Goal: Communication & Community: Share content

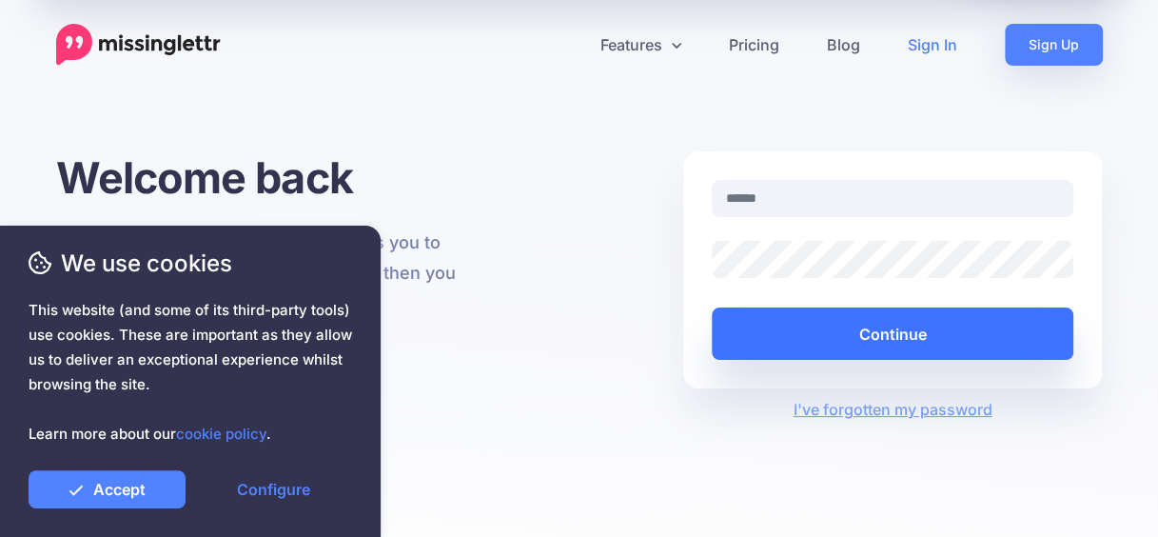
type input "**********"
click at [924, 337] on button "Continue" at bounding box center [893, 333] width 362 height 52
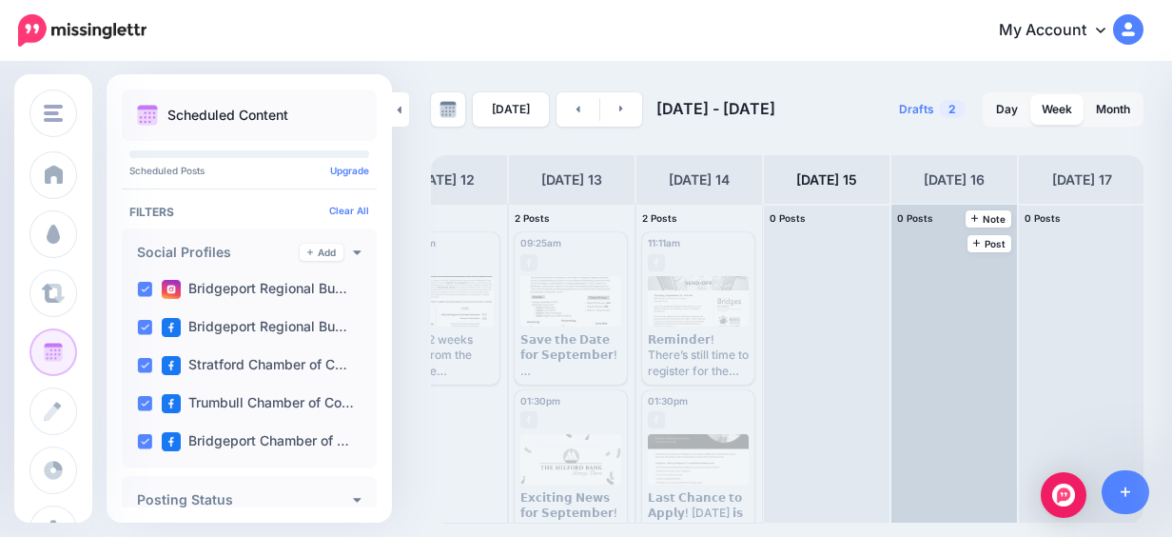
scroll to position [0, 179]
click at [1000, 249] on link "Post" at bounding box center [988, 243] width 45 height 17
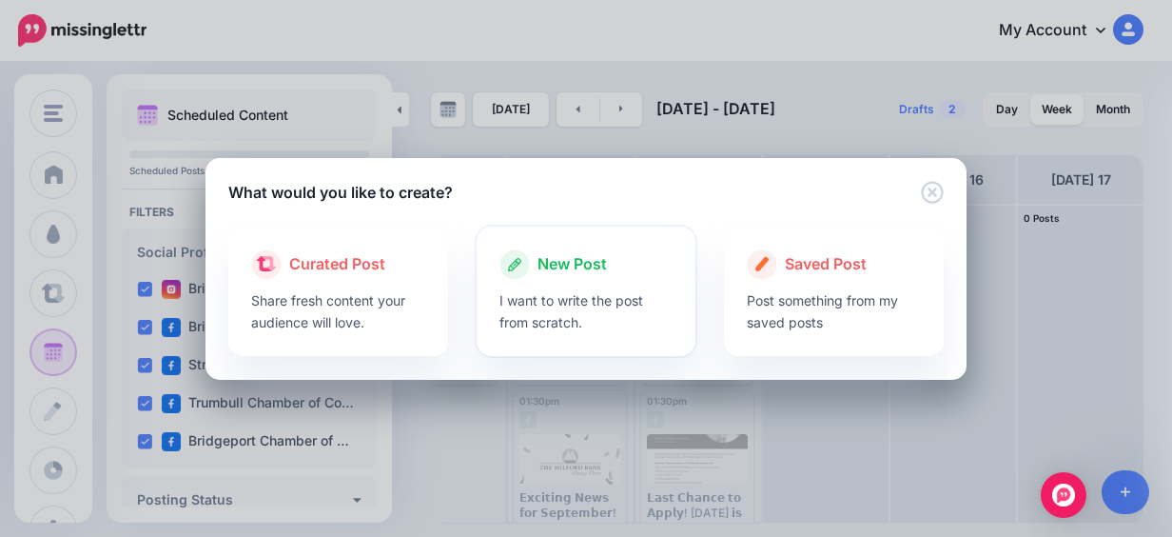
click at [560, 295] on p "I want to write the post from scratch." at bounding box center [586, 311] width 174 height 44
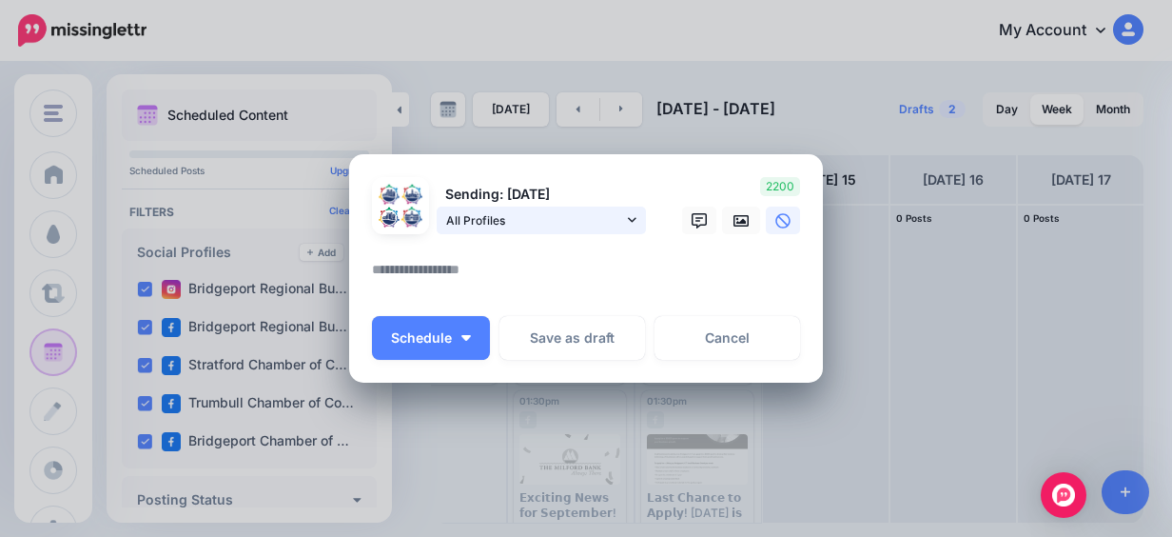
click at [561, 217] on span "All Profiles" at bounding box center [534, 220] width 177 height 20
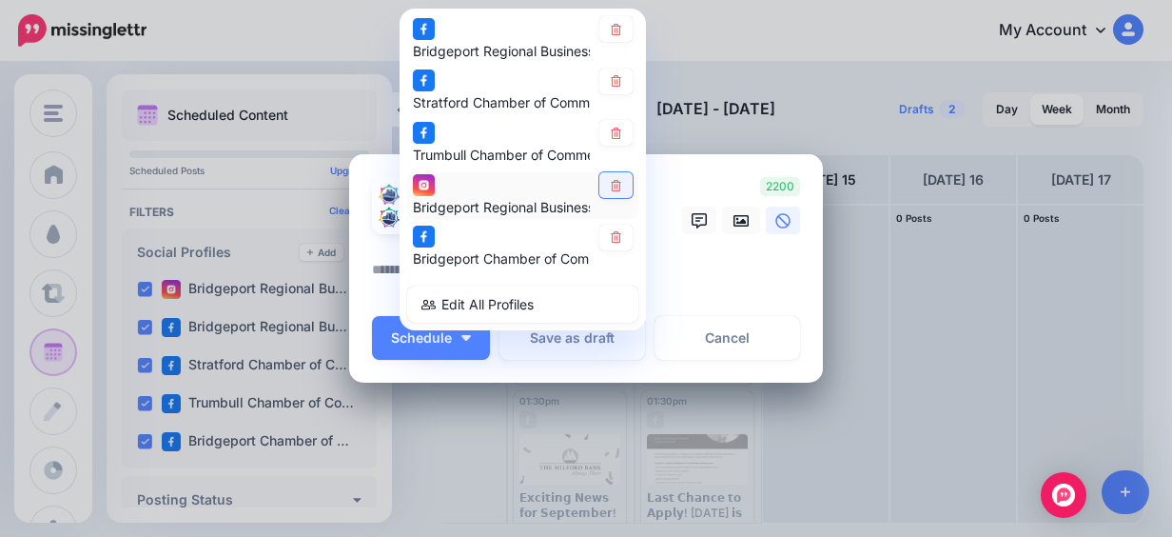
click at [609, 185] on icon at bounding box center [616, 185] width 14 height 11
click at [605, 126] on link at bounding box center [615, 134] width 33 height 26
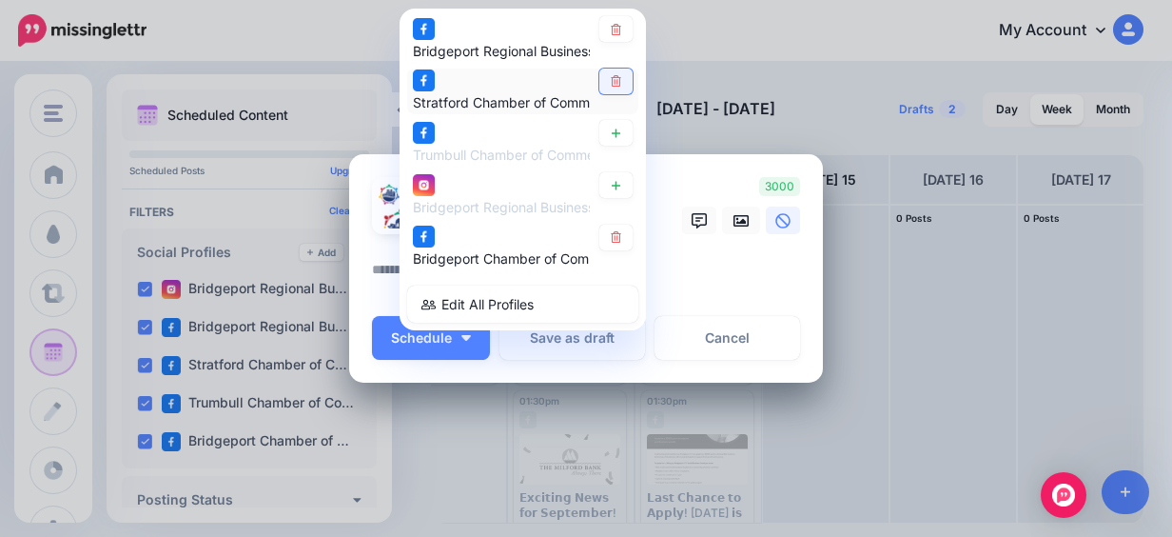
click at [605, 91] on link at bounding box center [615, 81] width 33 height 26
click at [685, 274] on textarea at bounding box center [591, 276] width 438 height 37
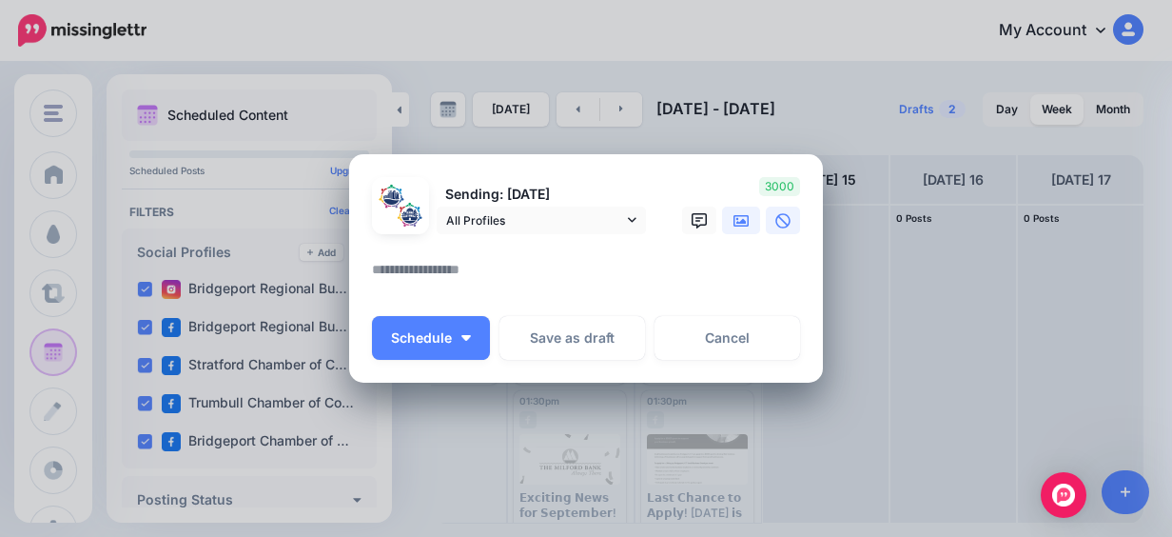
click at [729, 229] on link at bounding box center [741, 220] width 38 height 28
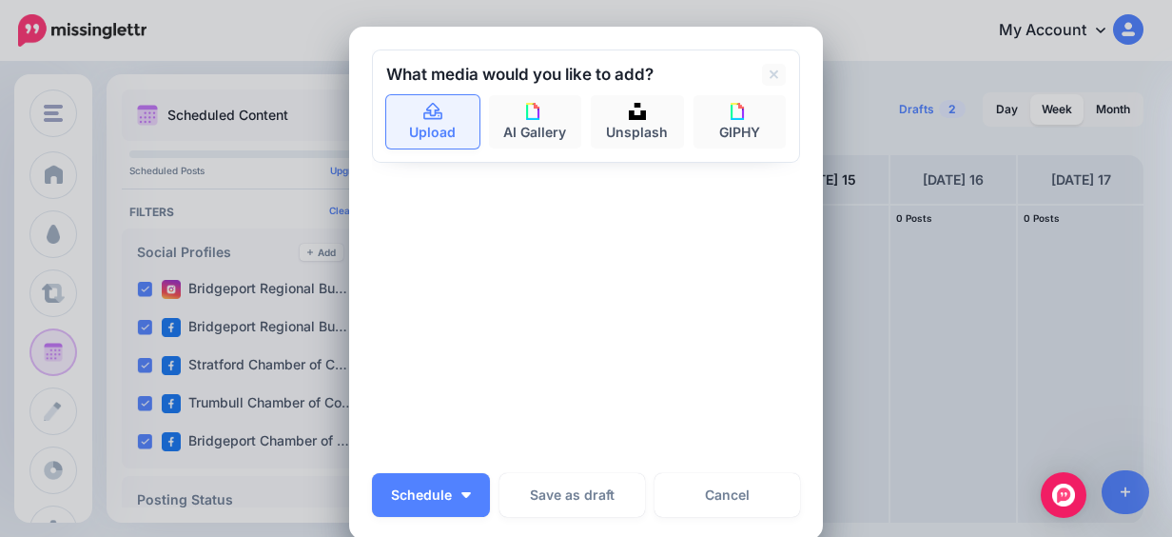
click at [423, 109] on icon at bounding box center [432, 111] width 19 height 17
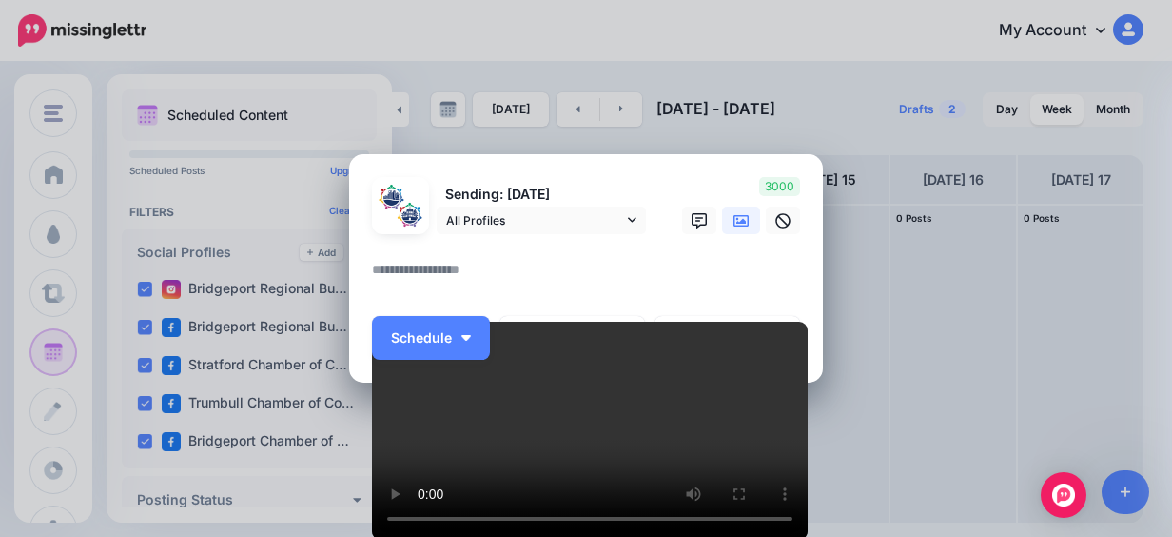
click at [479, 273] on textarea at bounding box center [591, 276] width 438 height 37
paste textarea "**********"
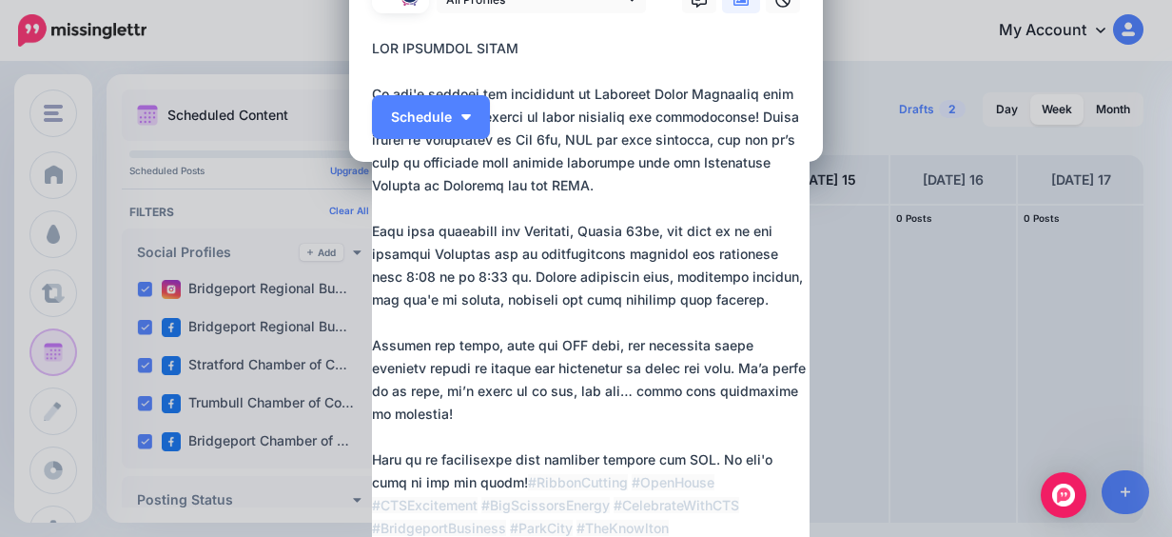
scroll to position [51, 0]
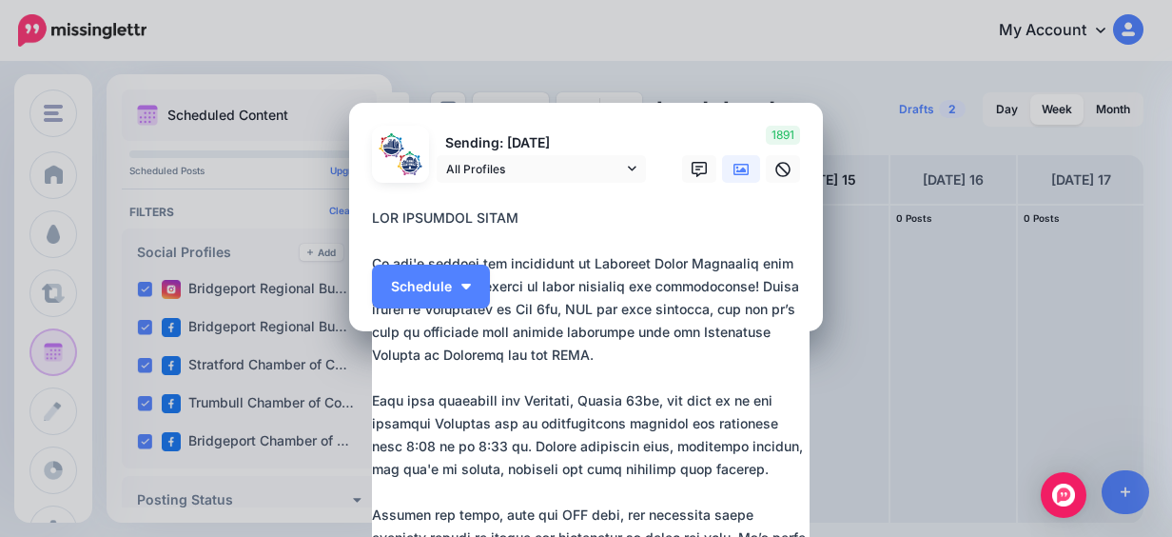
click at [733, 175] on icon at bounding box center [740, 169] width 15 height 15
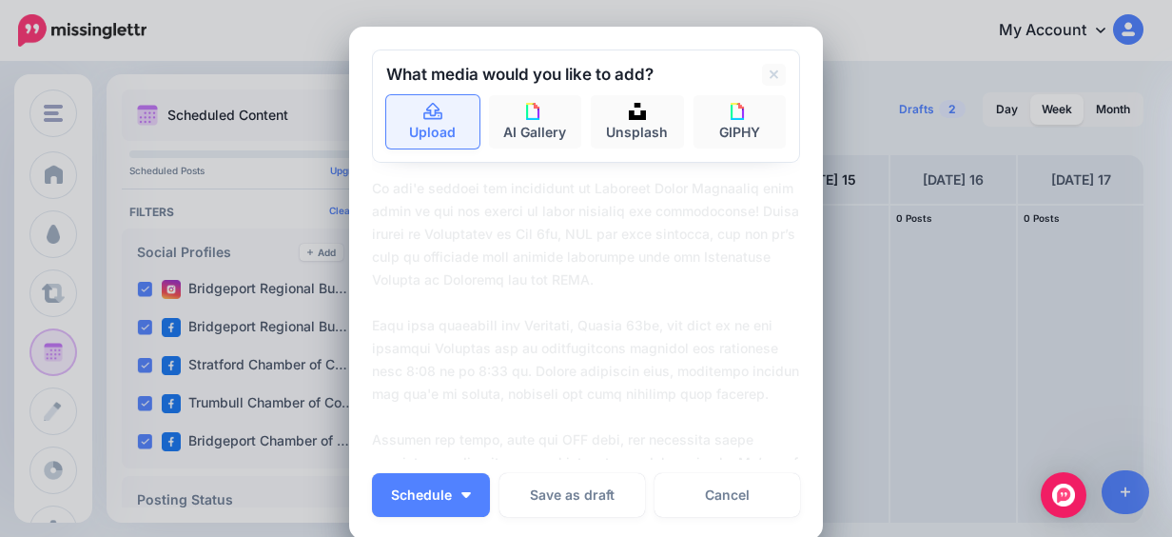
click at [422, 128] on link "Upload" at bounding box center [432, 121] width 93 height 53
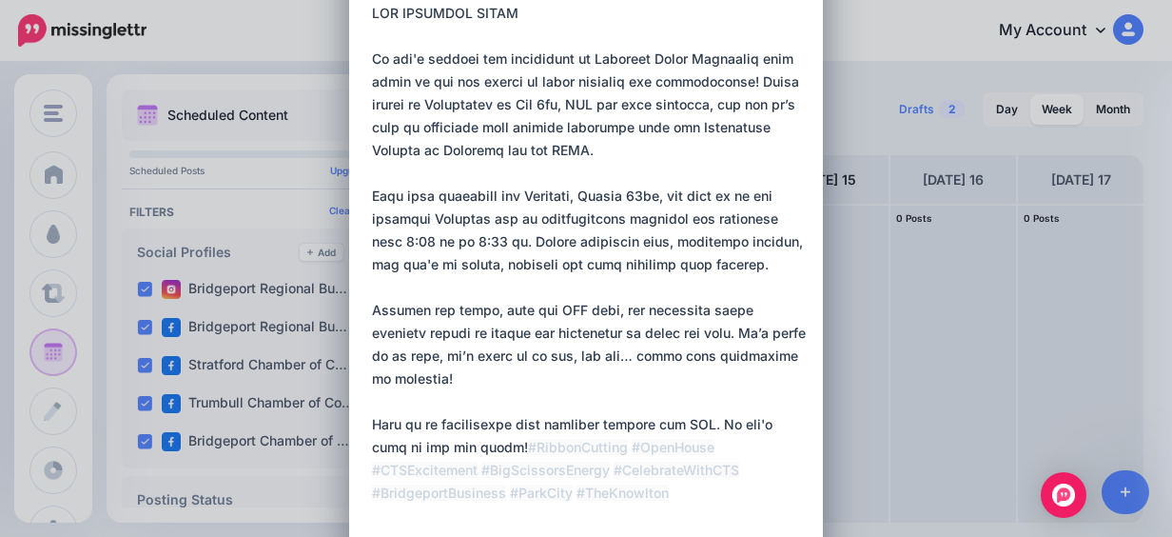
scroll to position [24, 0]
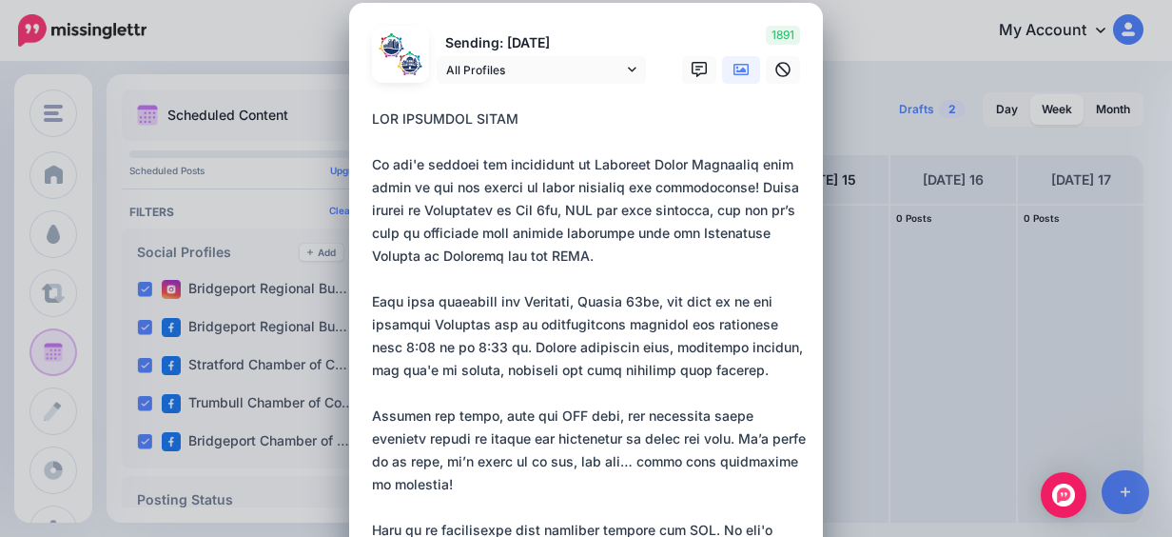
click at [372, 114] on textarea at bounding box center [591, 381] width 438 height 548
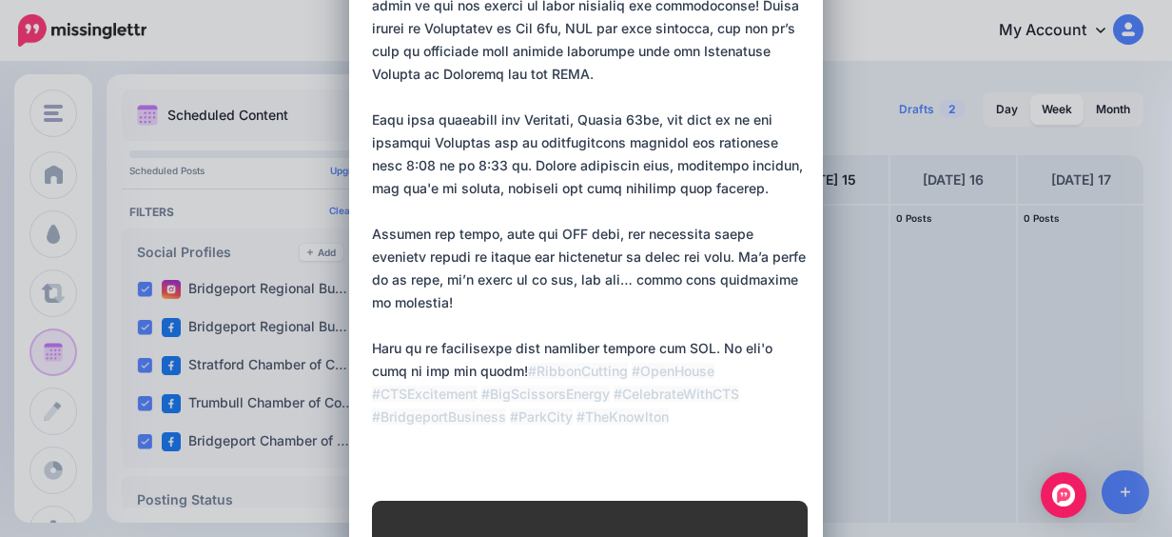
scroll to position [205, 0]
click at [473, 350] on textarea at bounding box center [591, 201] width 438 height 548
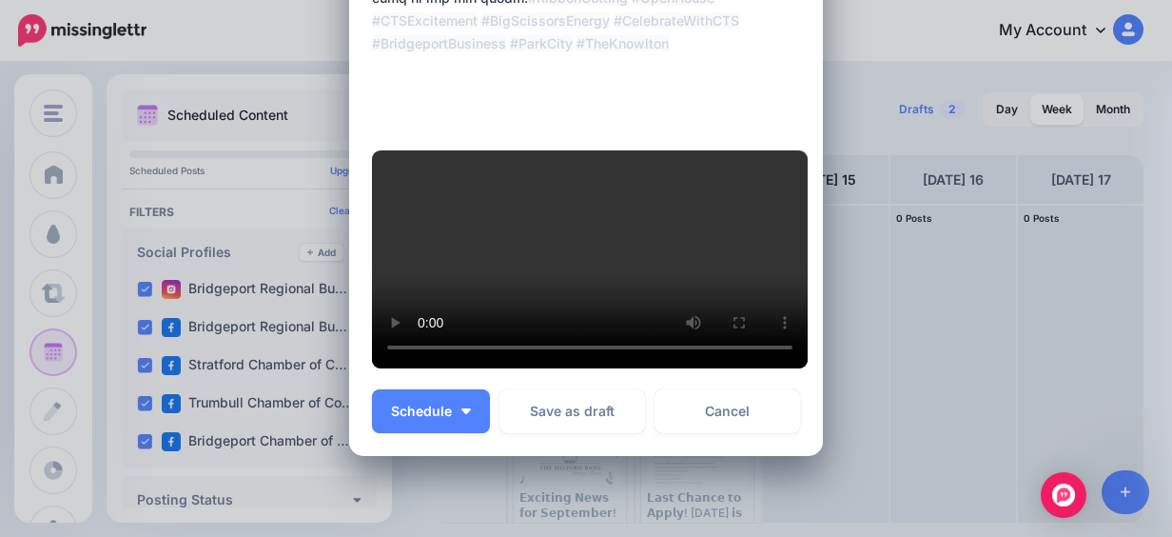
scroll to position [850, 0]
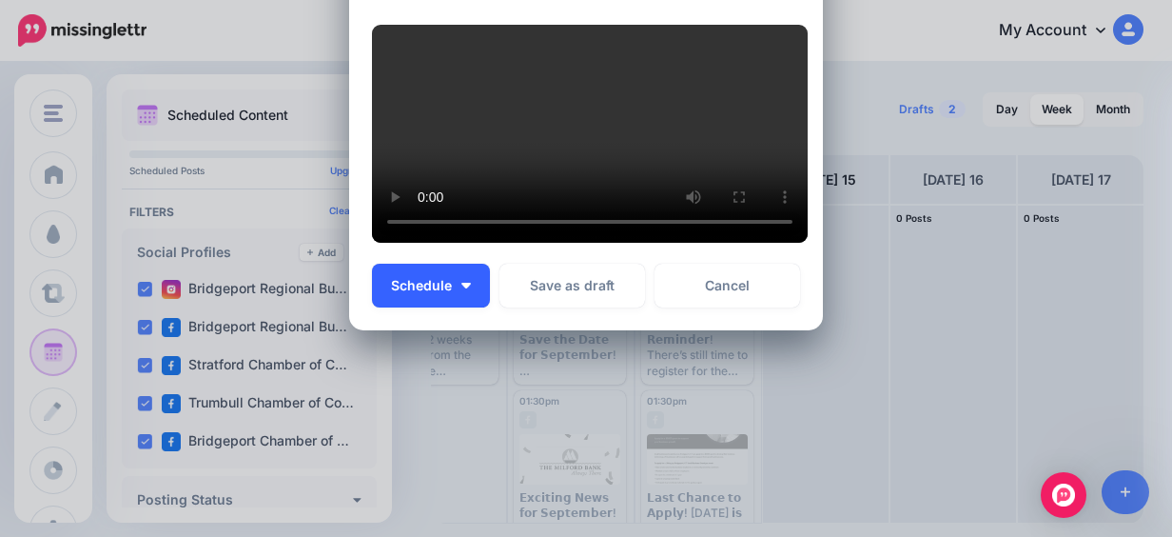
type textarea "**********"
click at [462, 288] on button "Schedule" at bounding box center [431, 285] width 118 height 44
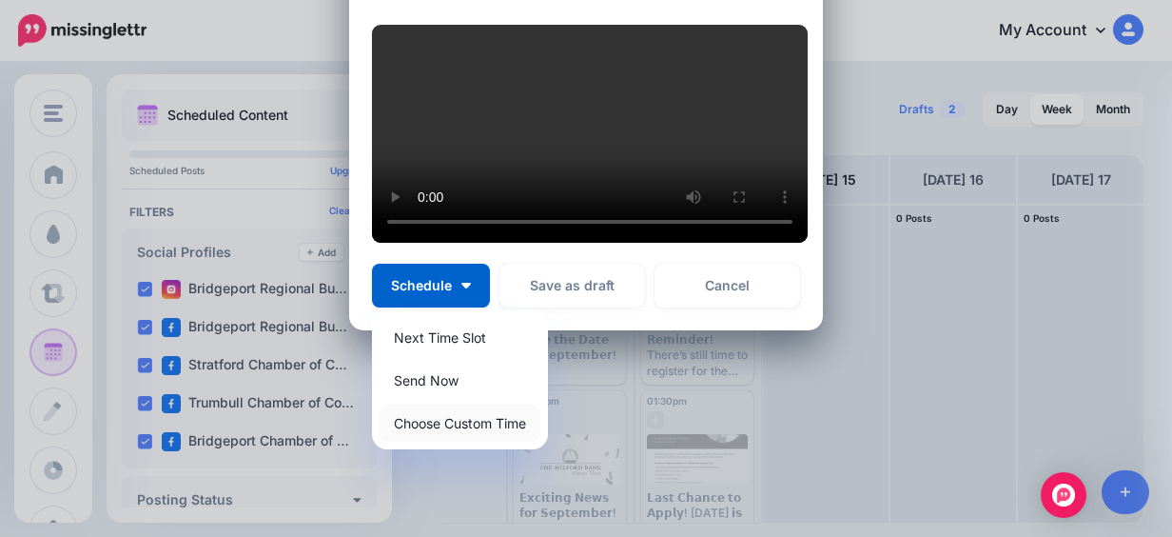
click at [485, 410] on link "Choose Custom Time" at bounding box center [460, 422] width 161 height 37
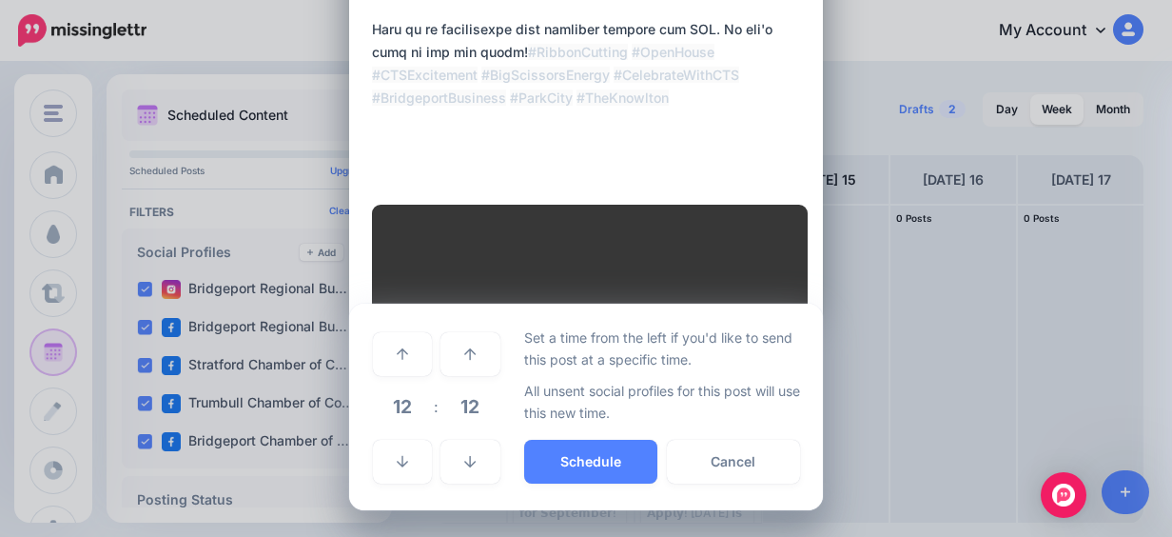
scroll to position [671, 0]
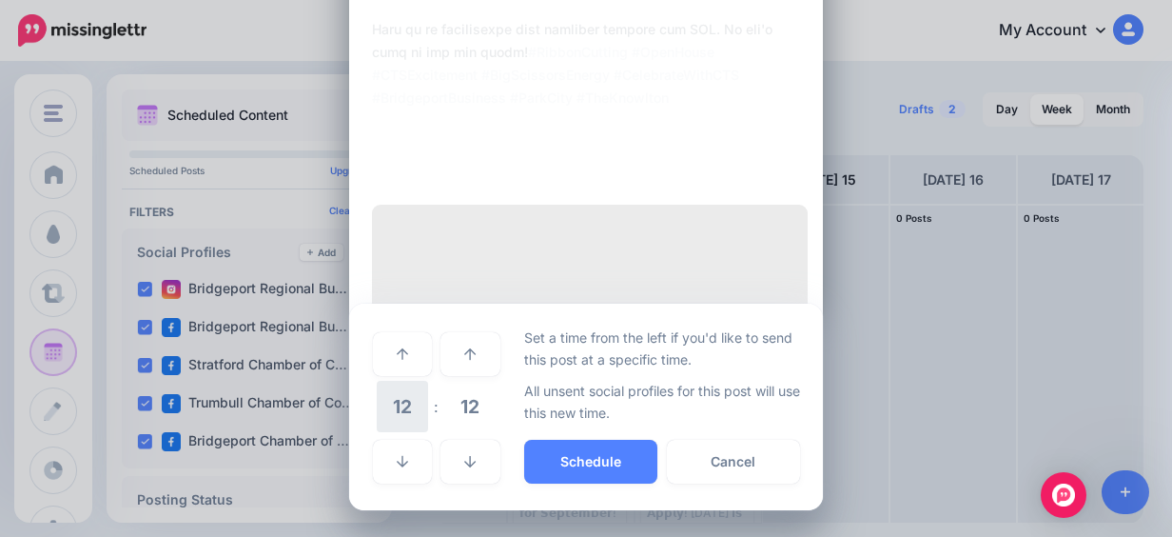
click at [407, 401] on span "12" at bounding box center [402, 405] width 51 height 51
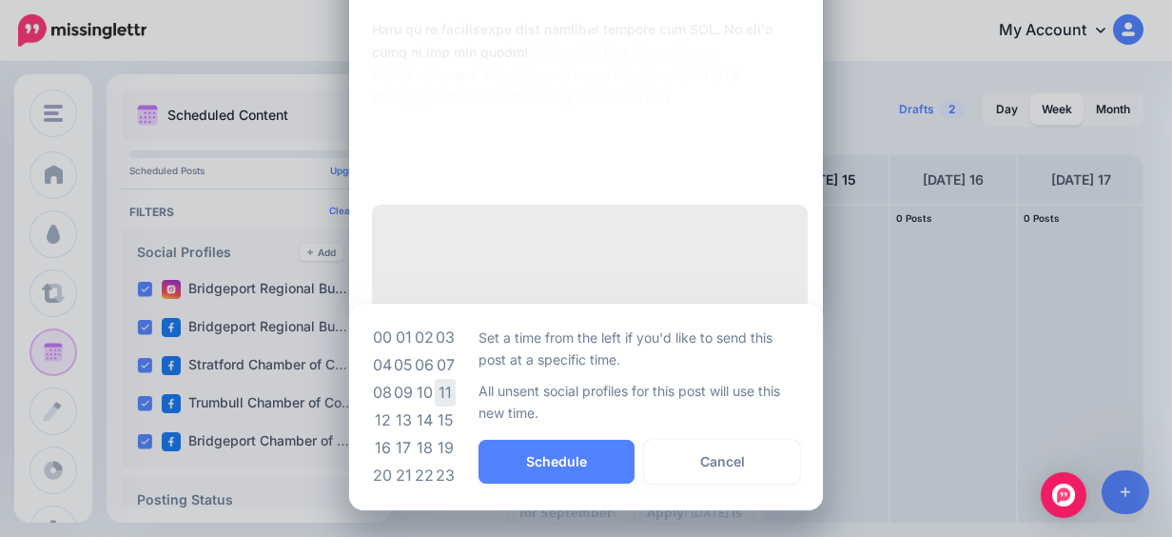
click at [435, 398] on td "11" at bounding box center [445, 393] width 21 height 28
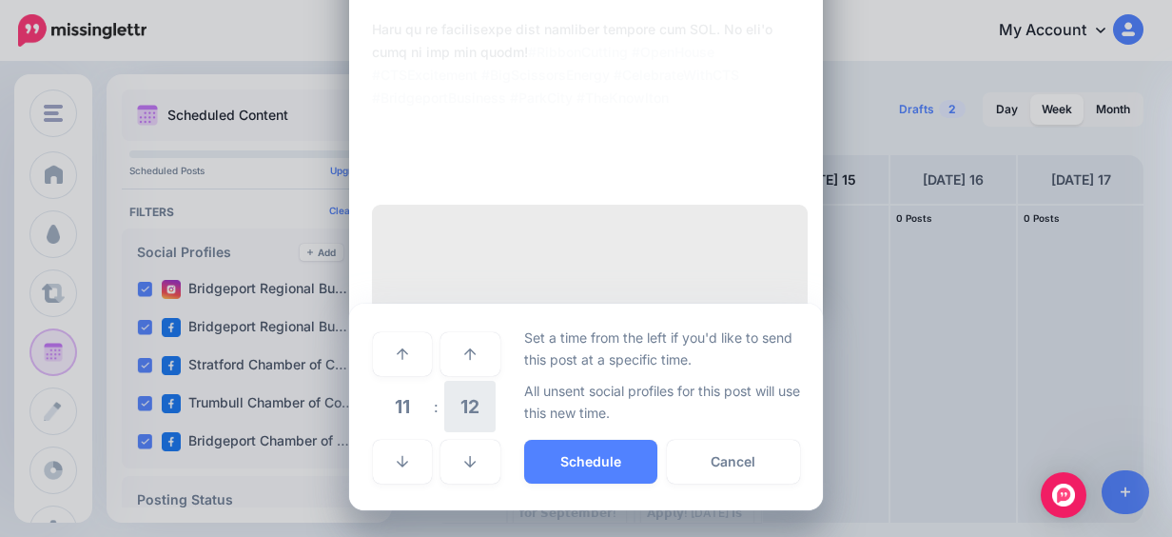
click at [455, 402] on span "12" at bounding box center [469, 405] width 51 height 51
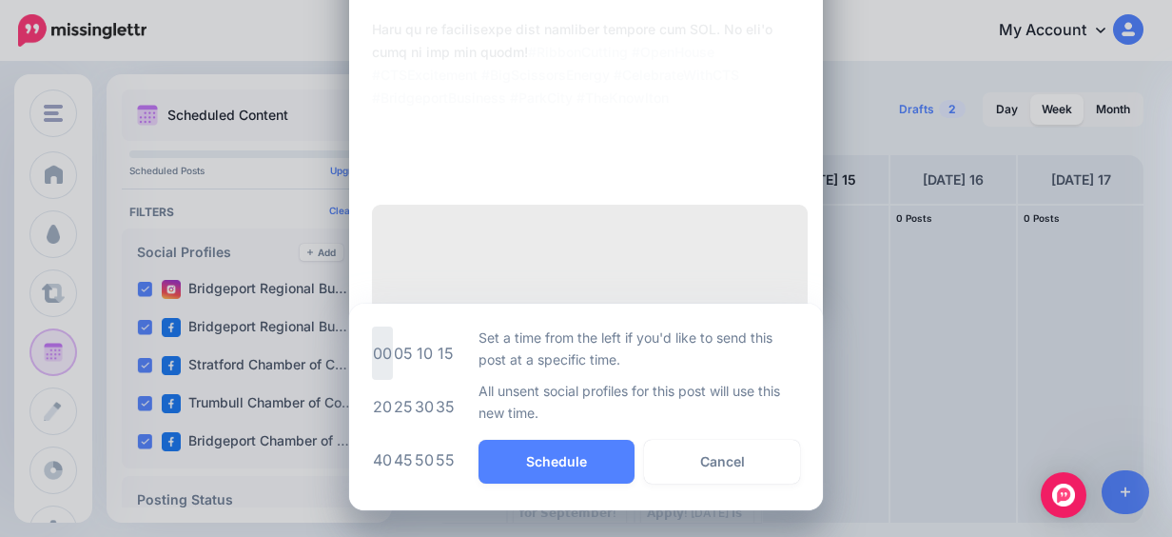
click at [380, 354] on td "00" at bounding box center [382, 352] width 21 height 53
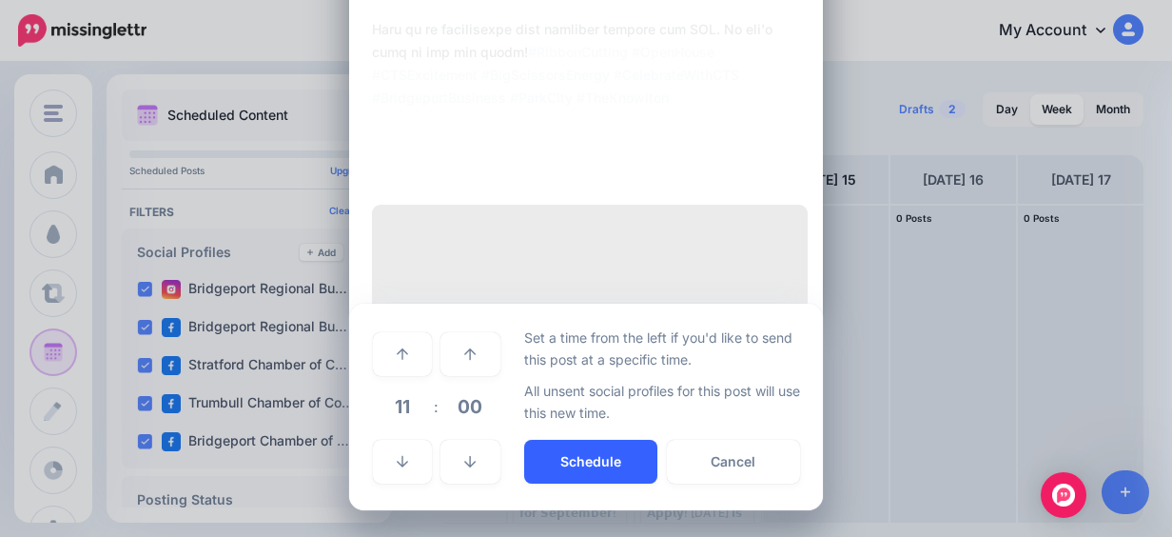
click at [571, 459] on button "Schedule" at bounding box center [590, 461] width 133 height 44
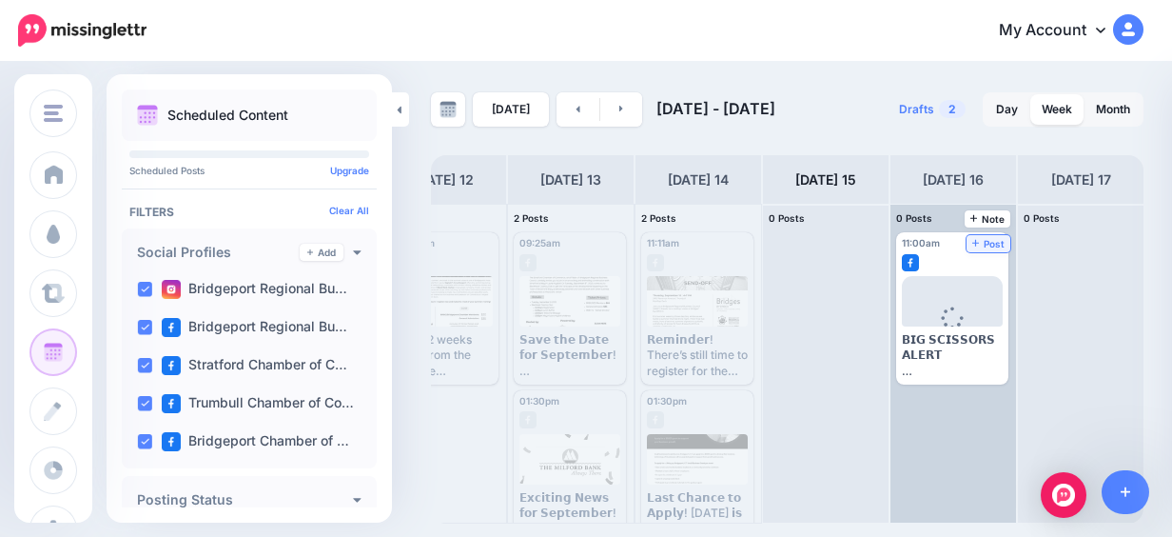
click at [993, 245] on span "Post" at bounding box center [988, 244] width 33 height 10
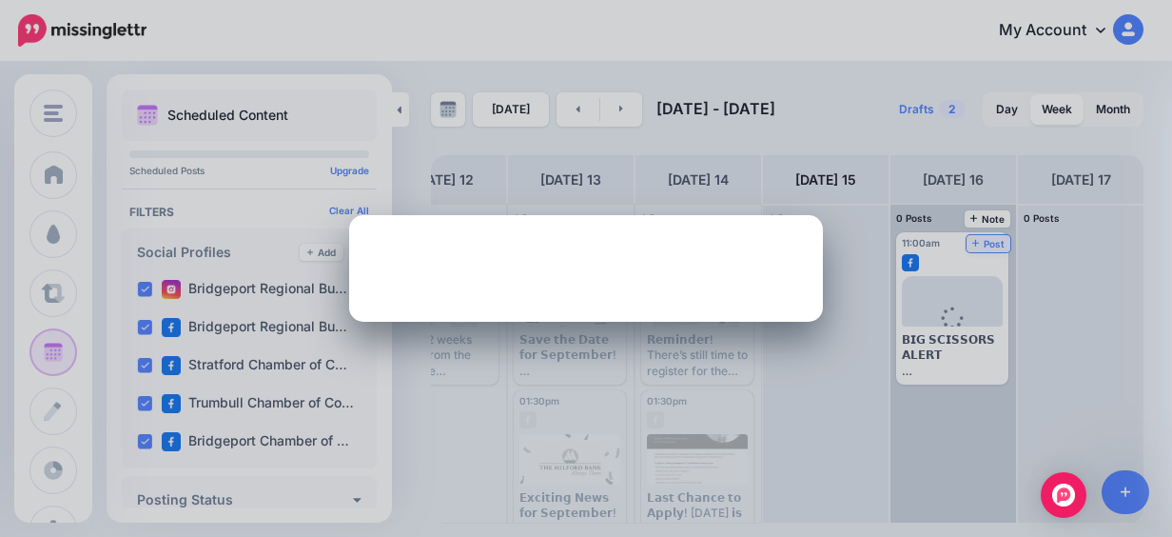
scroll to position [0, 0]
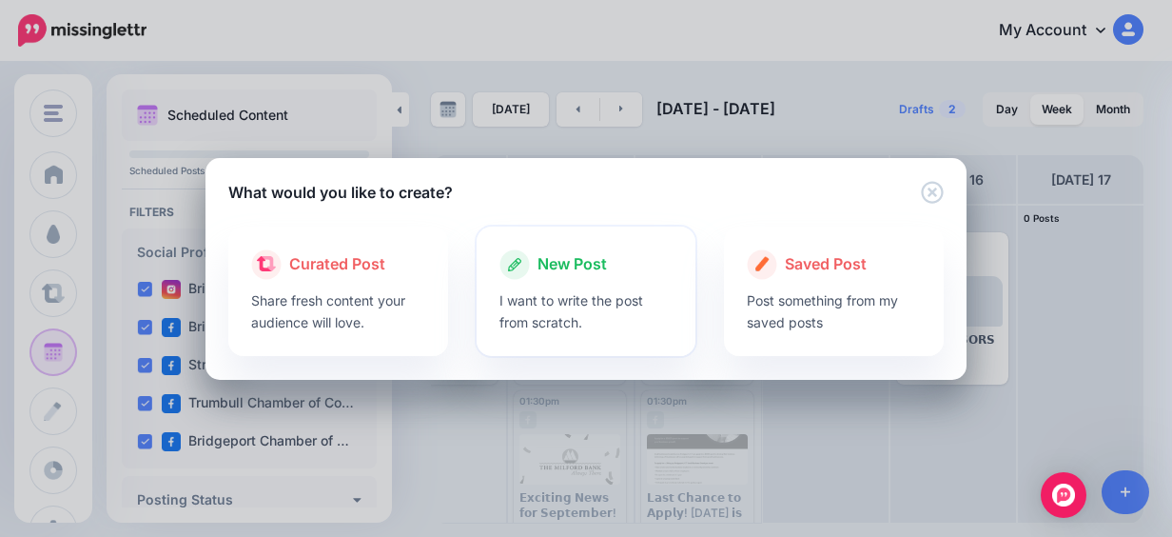
click at [546, 254] on span "New Post" at bounding box center [571, 264] width 69 height 25
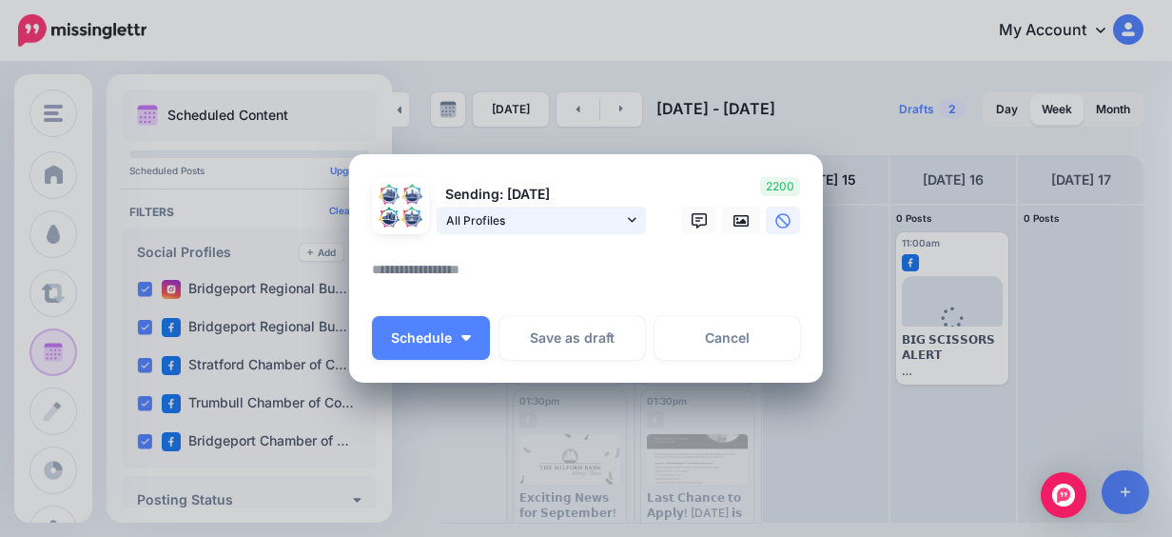
click at [608, 224] on span "All Profiles" at bounding box center [534, 220] width 177 height 20
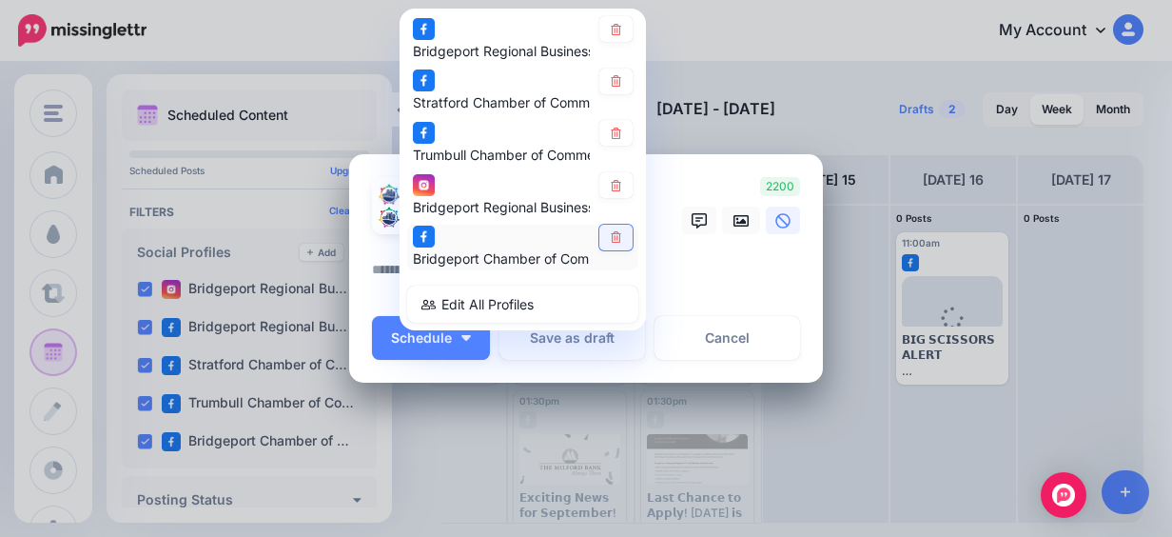
click at [611, 242] on icon at bounding box center [616, 237] width 10 height 11
click at [615, 136] on icon at bounding box center [616, 132] width 14 height 11
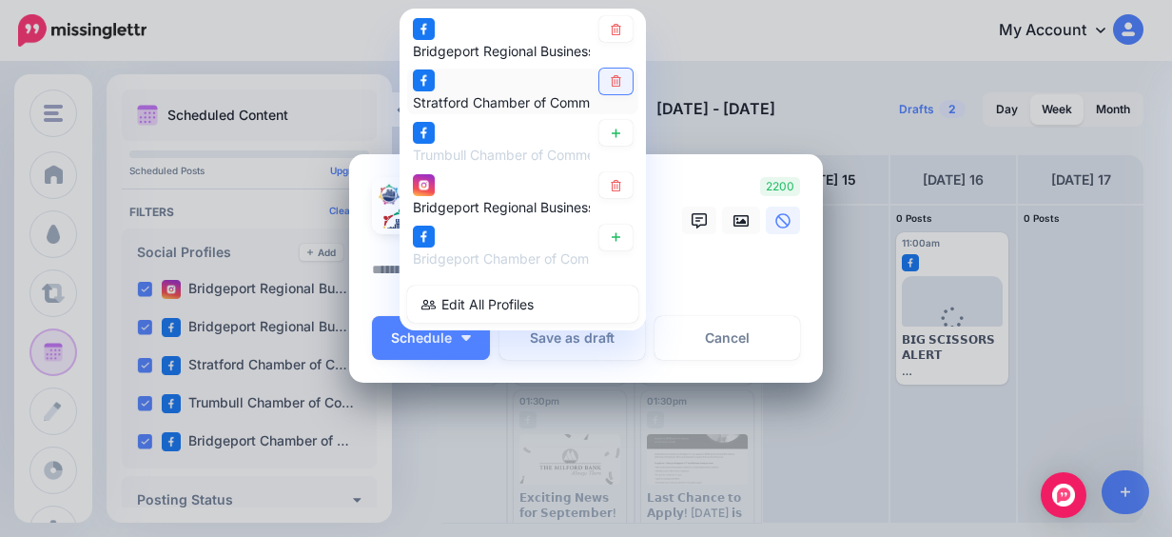
click at [613, 70] on link at bounding box center [615, 81] width 33 height 26
click at [609, 32] on icon at bounding box center [616, 29] width 14 height 11
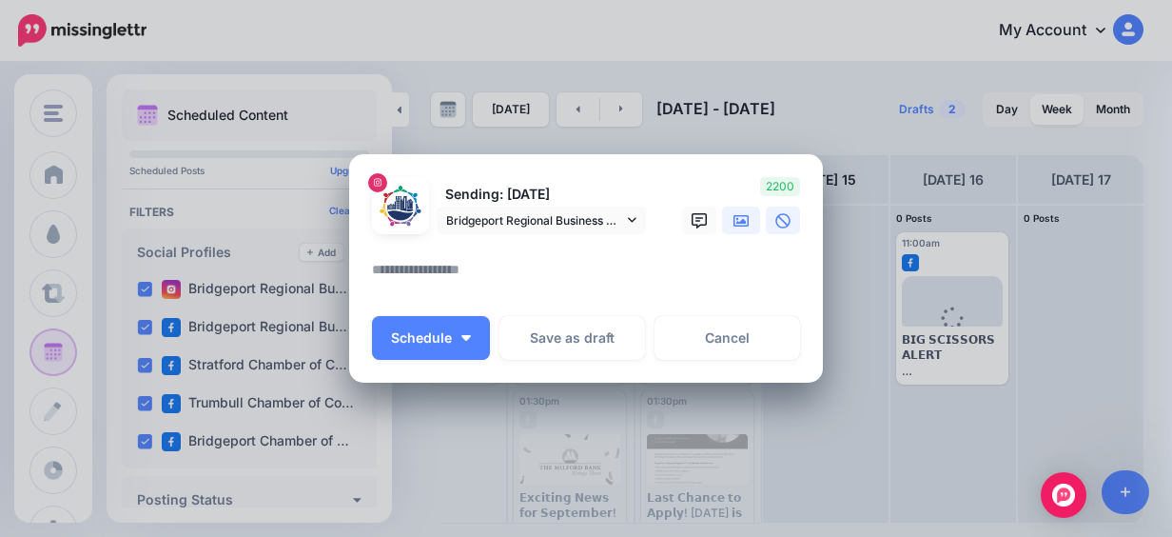
click at [733, 221] on icon at bounding box center [740, 220] width 15 height 15
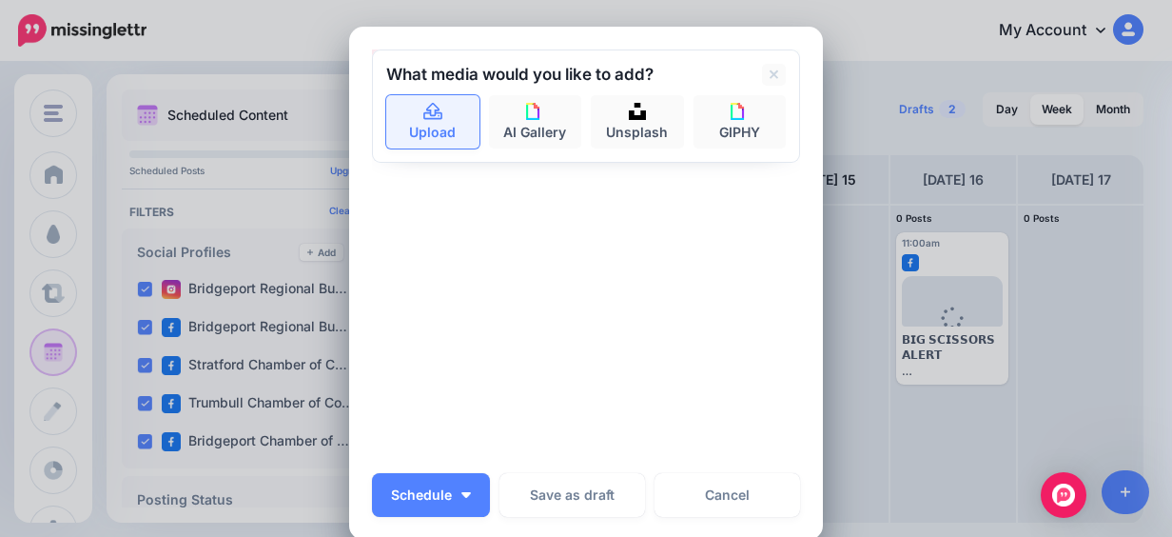
click at [438, 124] on link "Upload" at bounding box center [432, 121] width 93 height 53
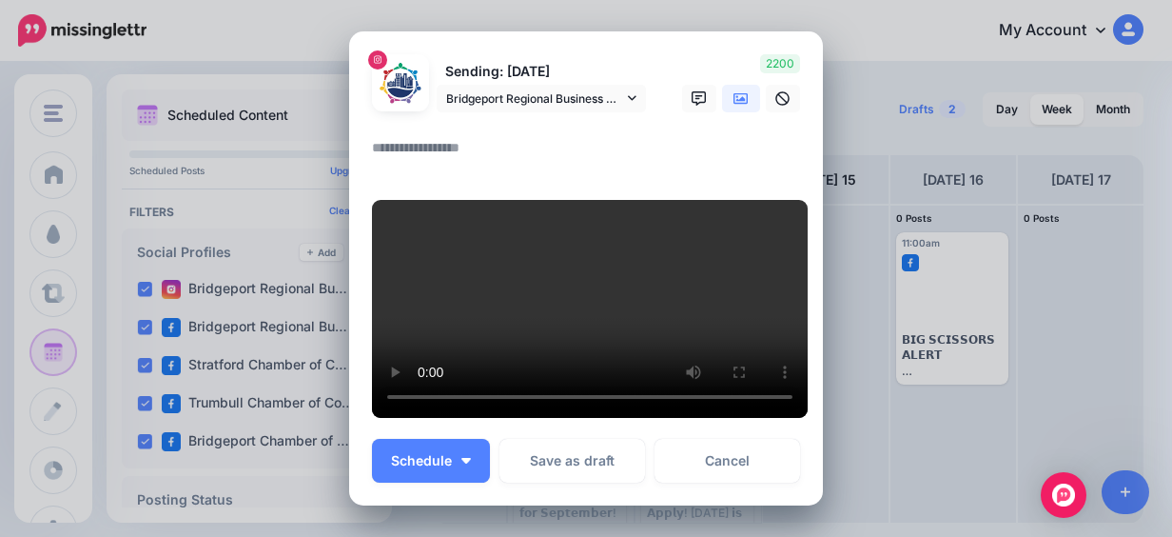
click at [417, 154] on textarea at bounding box center [591, 154] width 438 height 37
paste textarea "**********"
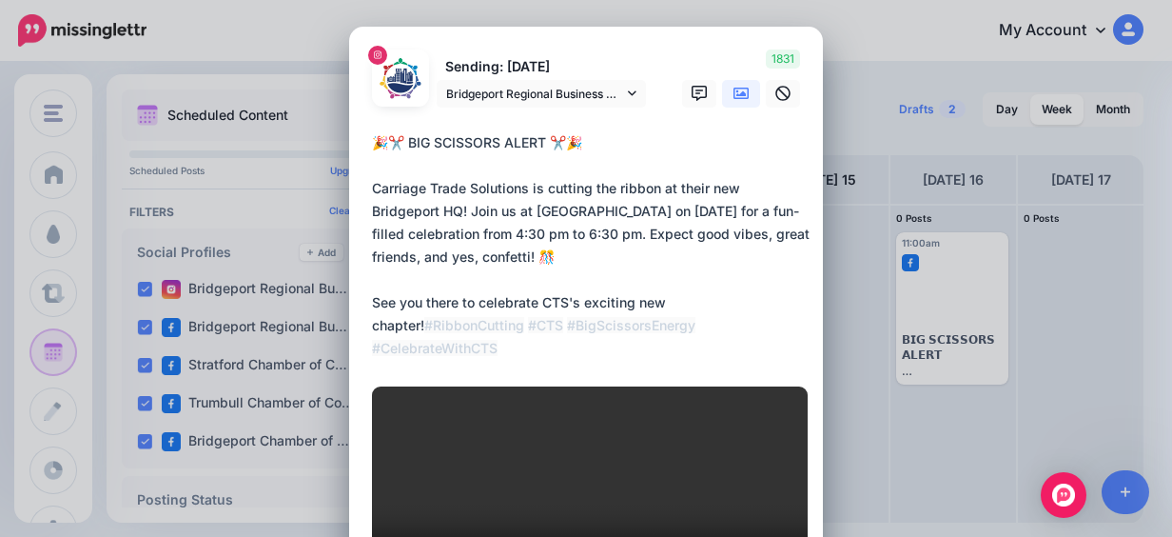
click at [571, 141] on textarea "**********" at bounding box center [591, 245] width 438 height 228
click at [574, 141] on textarea "**********" at bounding box center [591, 245] width 438 height 228
click at [579, 143] on textarea "**********" at bounding box center [591, 245] width 438 height 228
click at [544, 255] on textarea "**********" at bounding box center [591, 245] width 438 height 228
click at [404, 145] on textarea "**********" at bounding box center [591, 245] width 438 height 228
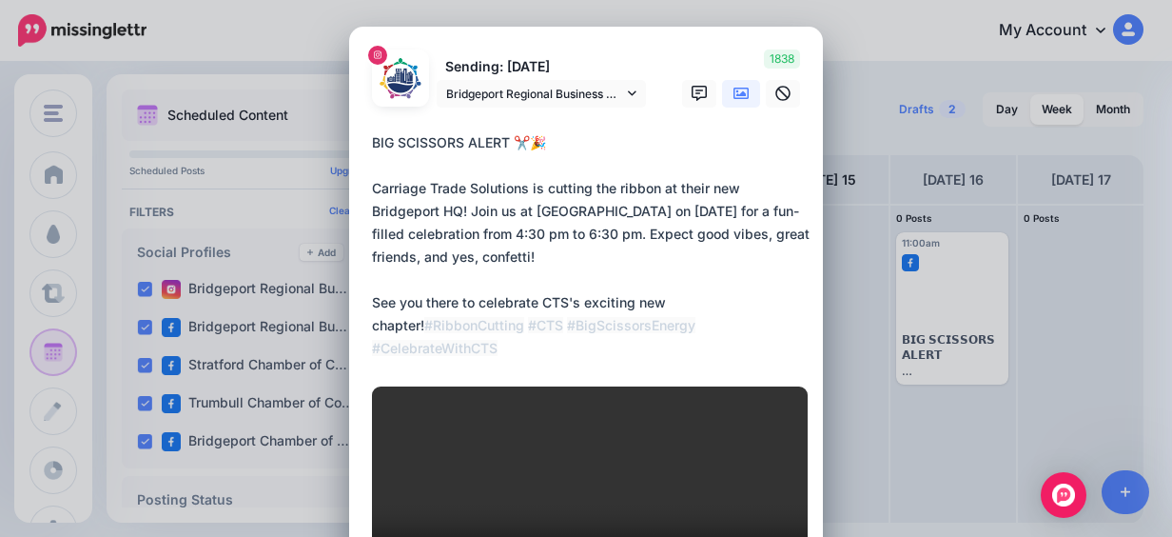
click at [547, 145] on textarea "**********" at bounding box center [591, 245] width 438 height 228
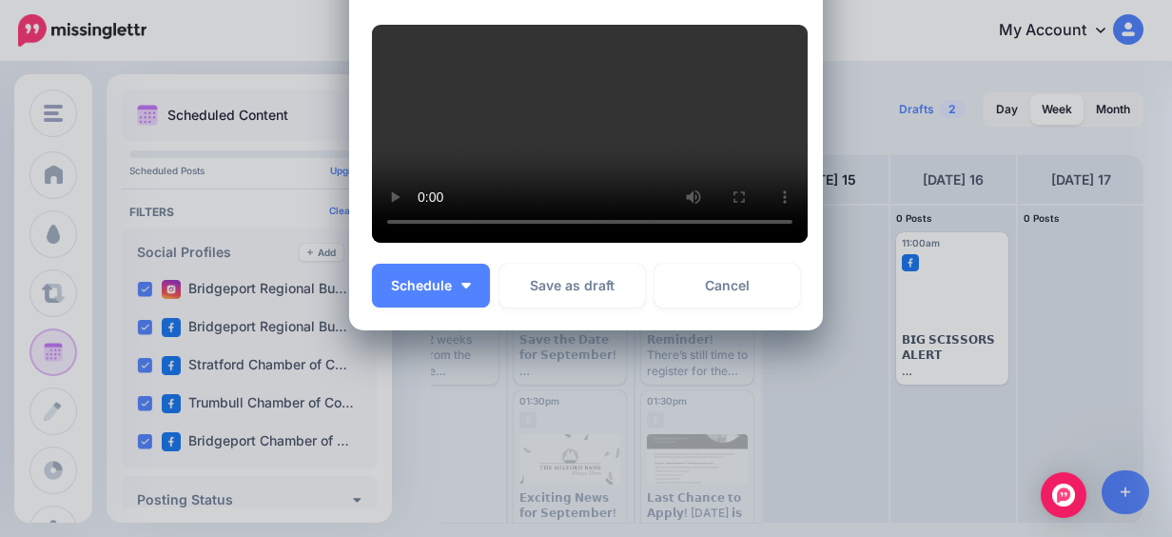
scroll to position [688, 0]
type textarea "**********"
click at [457, 291] on button "Schedule" at bounding box center [431, 285] width 118 height 44
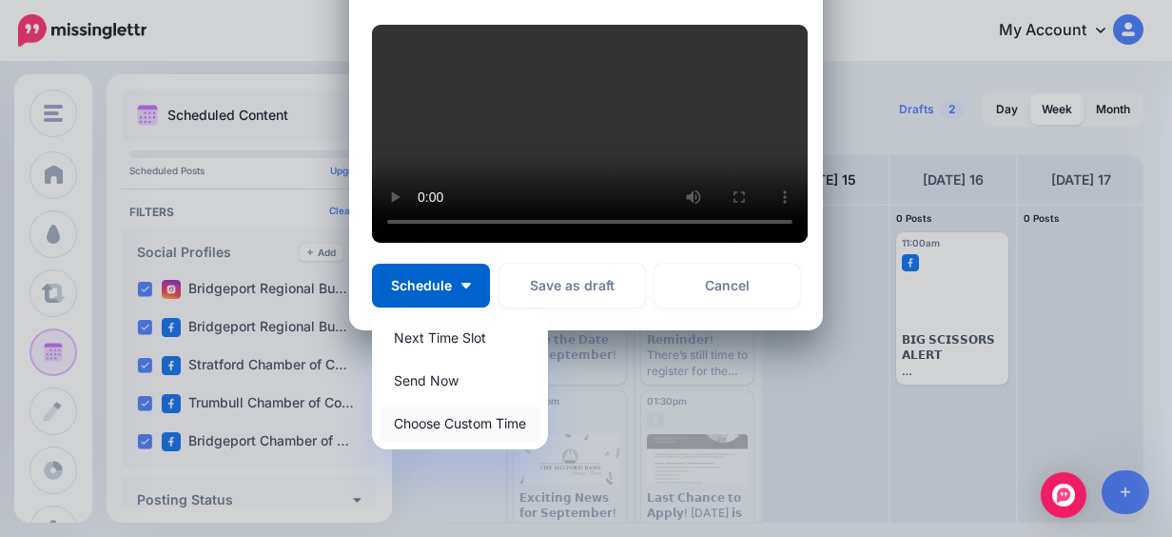
click at [487, 413] on link "Choose Custom Time" at bounding box center [460, 422] width 161 height 37
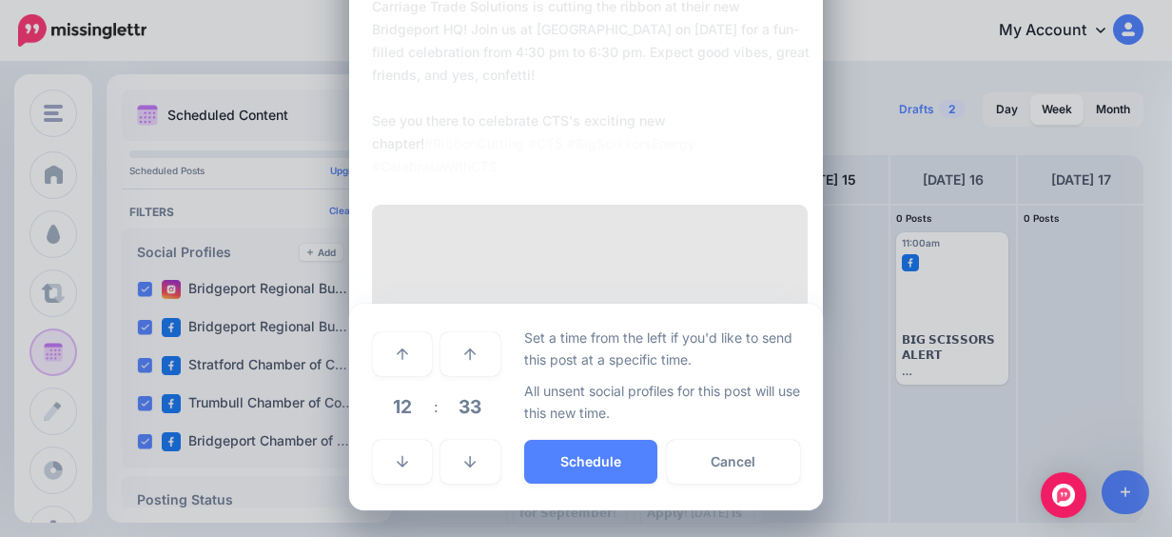
scroll to position [508, 0]
click at [409, 409] on span "12" at bounding box center [402, 405] width 51 height 51
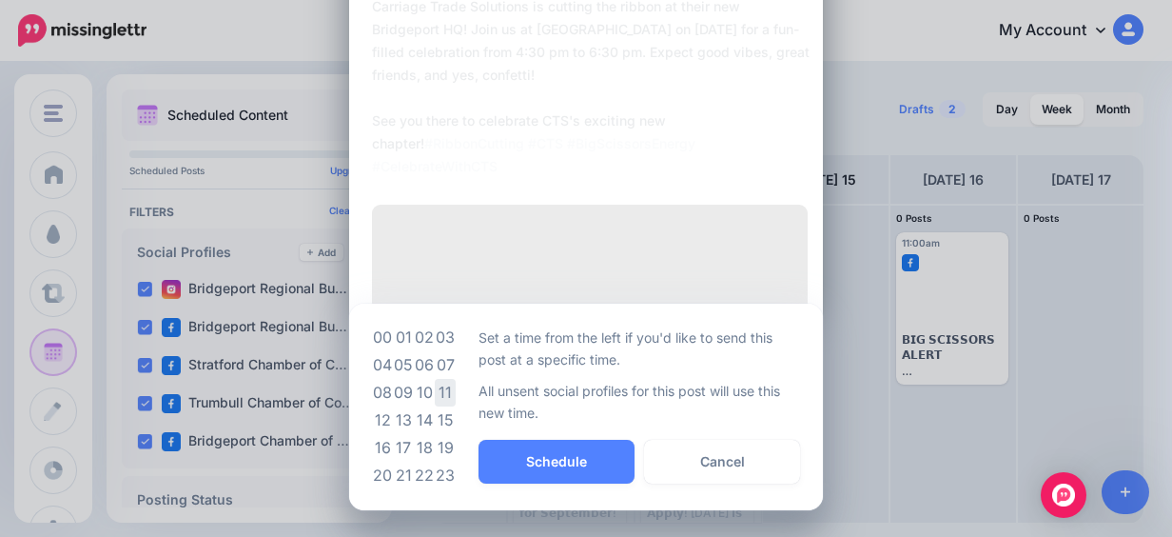
click at [437, 392] on td "11" at bounding box center [445, 393] width 21 height 28
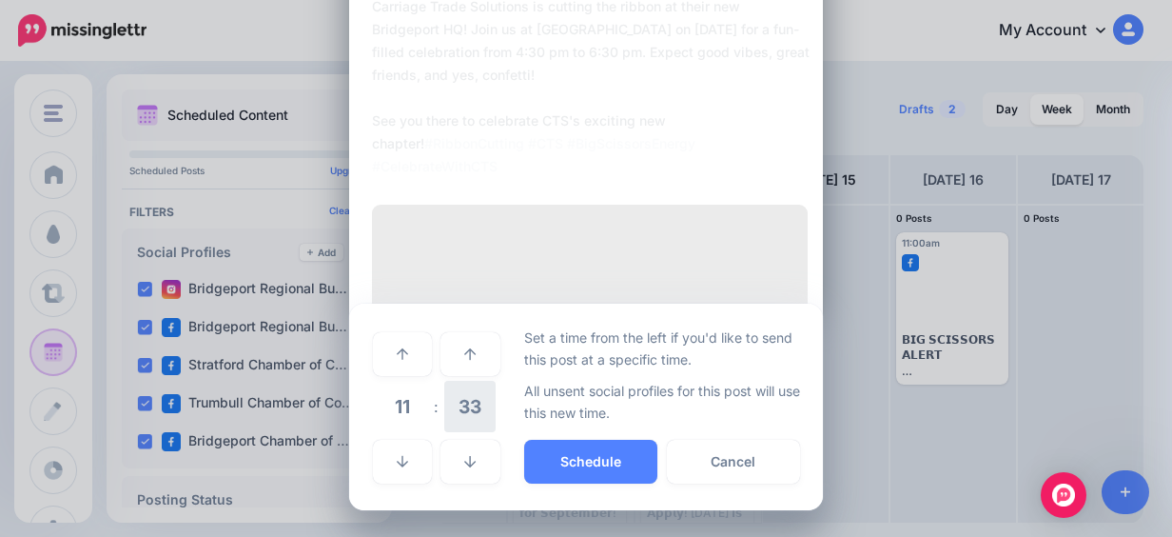
click at [444, 392] on span "33" at bounding box center [469, 405] width 51 height 51
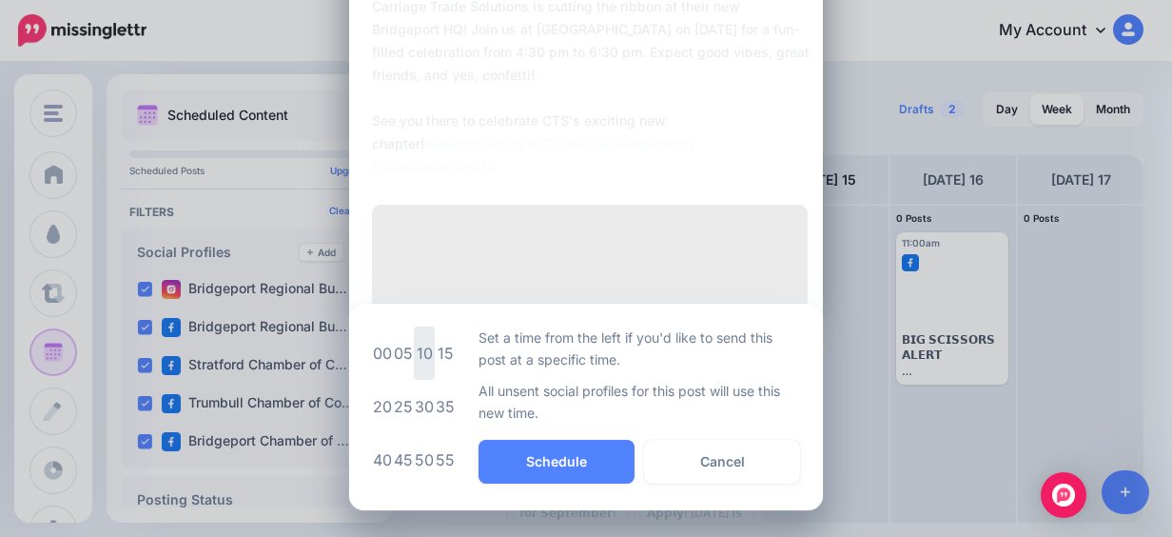
click at [418, 359] on td "10" at bounding box center [424, 352] width 21 height 53
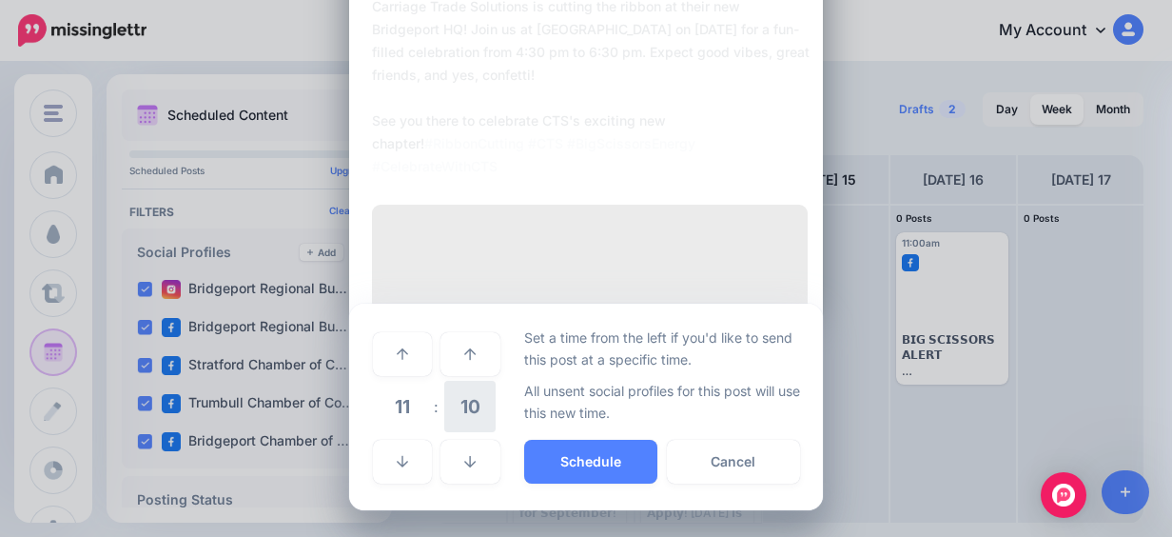
click at [470, 404] on span "10" at bounding box center [469, 405] width 51 height 51
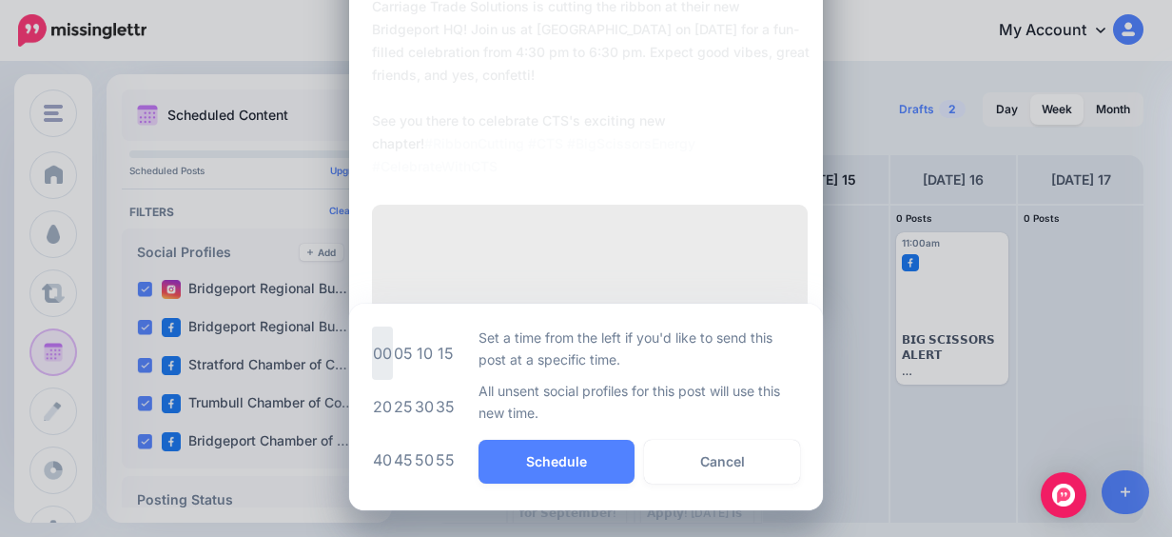
click at [380, 357] on td "00" at bounding box center [382, 352] width 21 height 53
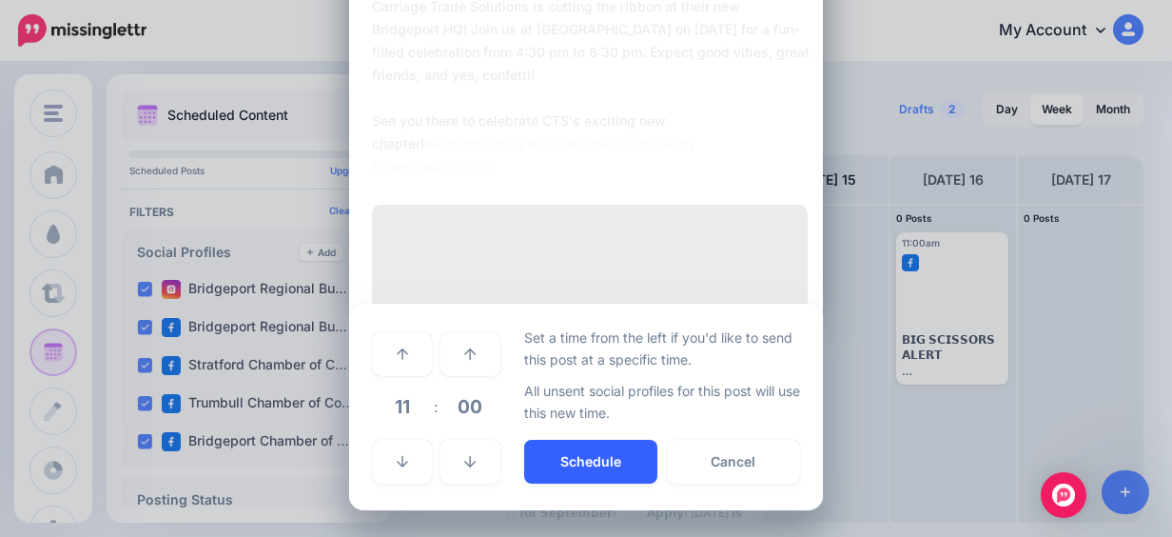
click at [571, 460] on button "Schedule" at bounding box center [590, 461] width 133 height 44
